Goal: Check status: Check status

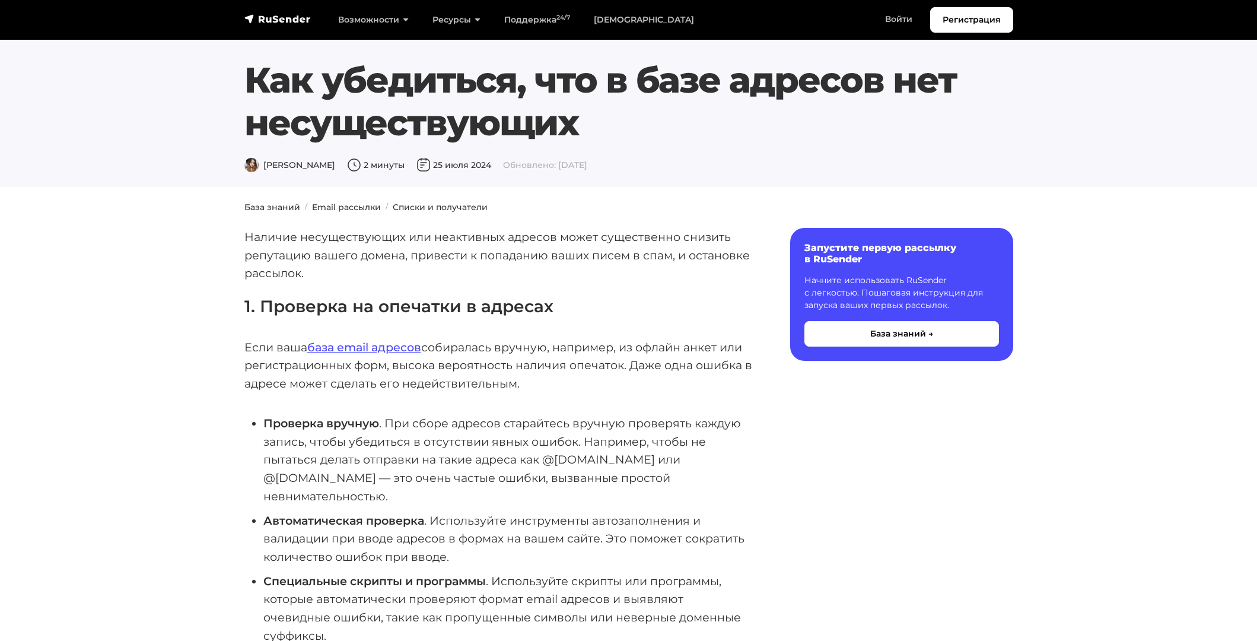
scroll to position [356, 0]
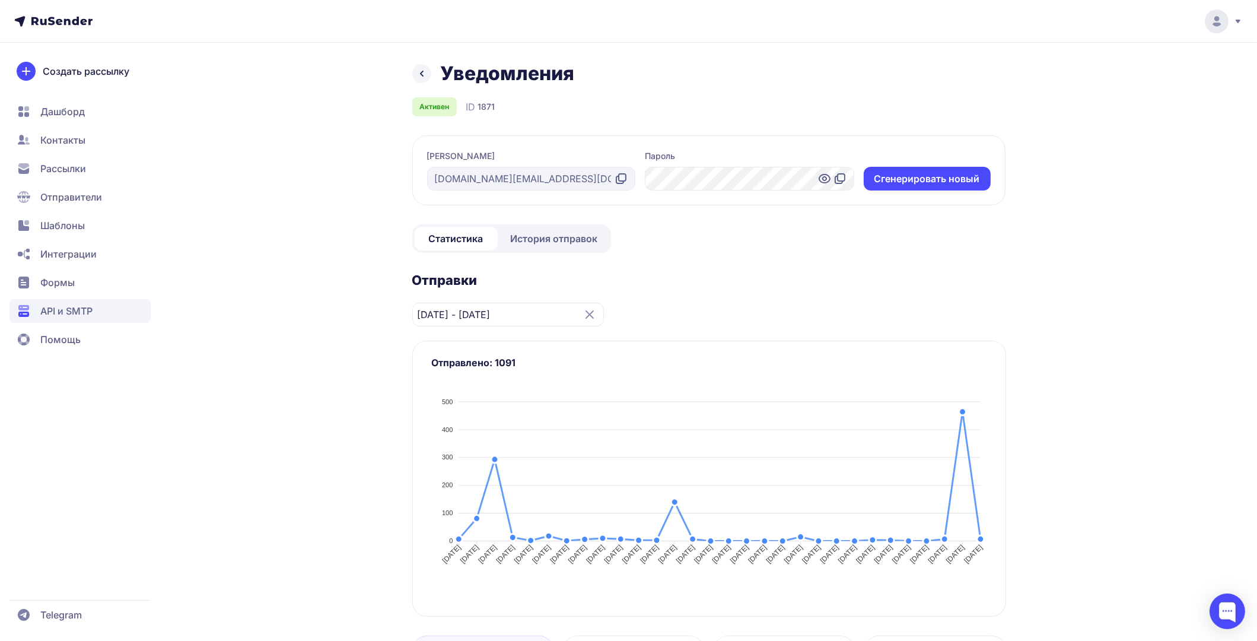
click at [564, 239] on span "История отправок" at bounding box center [554, 238] width 87 height 14
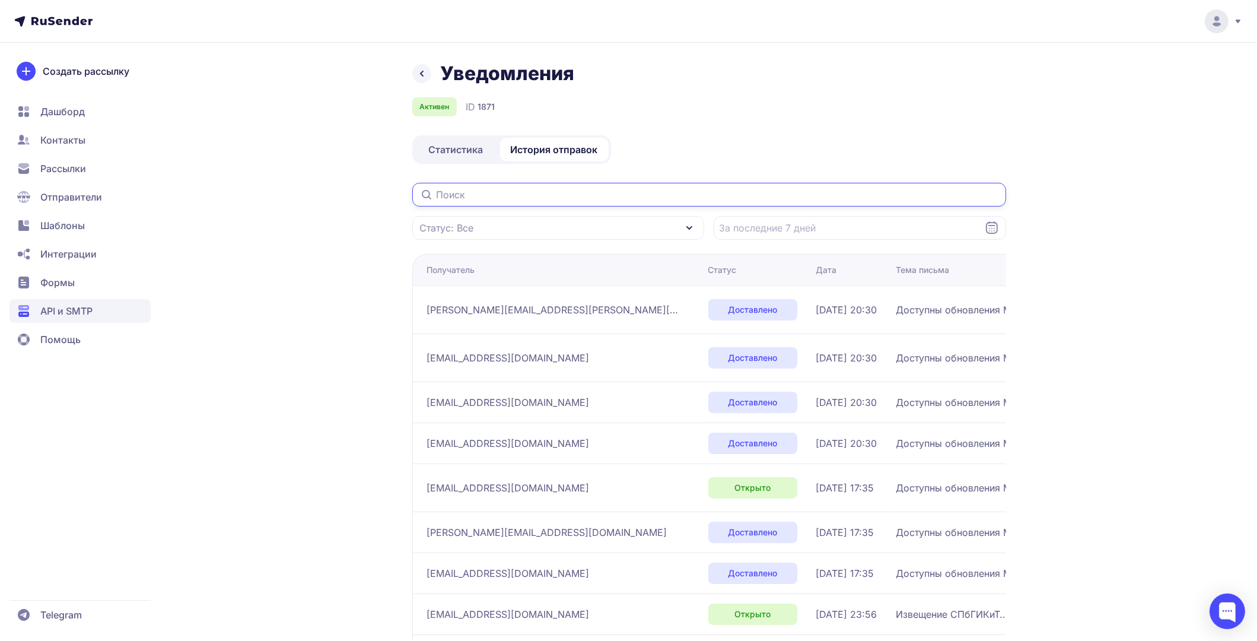
click at [506, 197] on input "text" at bounding box center [709, 195] width 594 height 24
paste input "[PERSON_NAME][EMAIL_ADDRESS][PERSON_NAME][DOMAIN_NAME]"
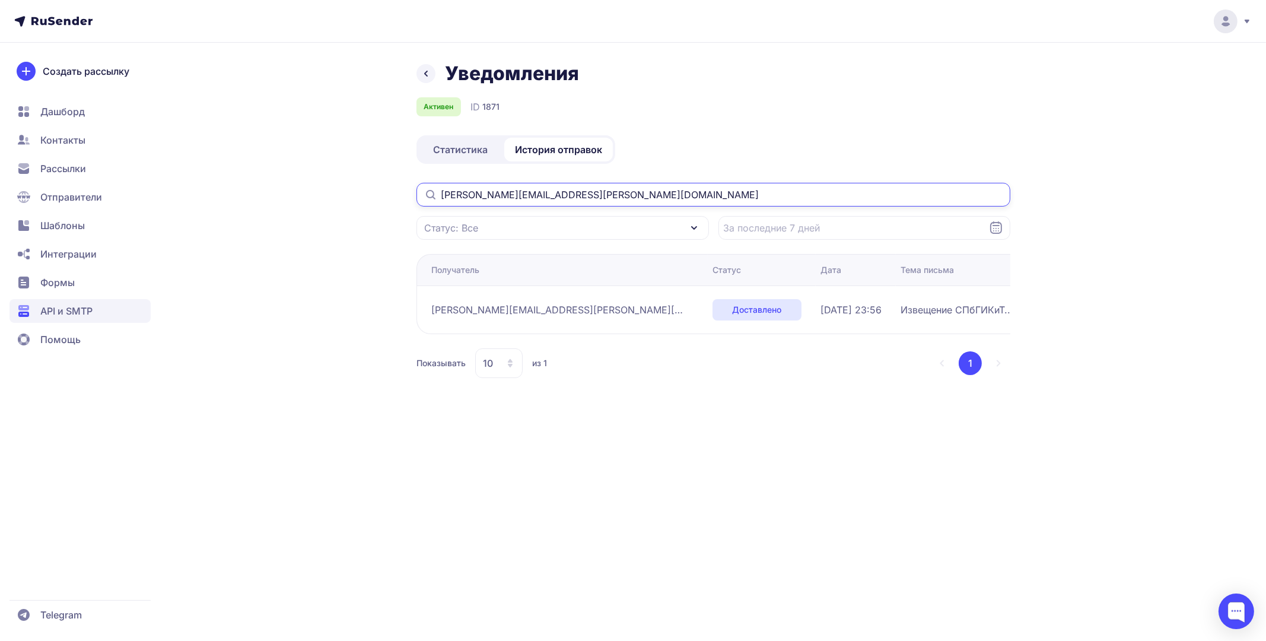
type input "[PERSON_NAME][EMAIL_ADDRESS][PERSON_NAME][DOMAIN_NAME]"
drag, startPoint x: 682, startPoint y: 309, endPoint x: 834, endPoint y: 311, distance: 151.3
click at [834, 311] on tr "[PERSON_NAME][EMAIL_ADDRESS][PERSON_NAME][DOMAIN_NAME] Доставлено [DATE] 23:56 …" at bounding box center [879, 309] width 924 height 48
copy tr "[DATE] 23:56 Извещение"
